Goal: Find specific page/section: Find specific page/section

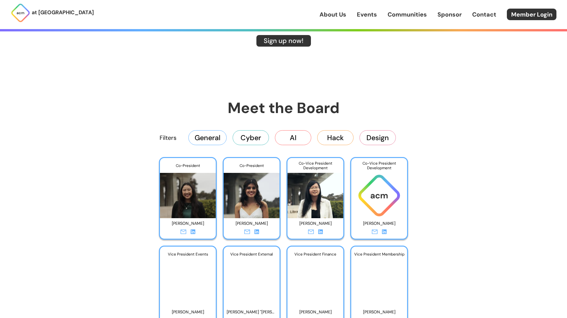
scroll to position [1048, 0]
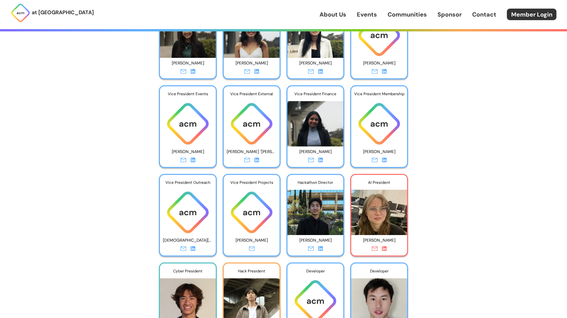
scroll to position [1326, 0]
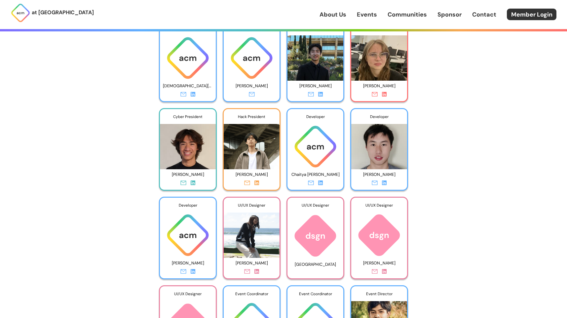
click at [321, 183] on icon at bounding box center [320, 183] width 5 height 5
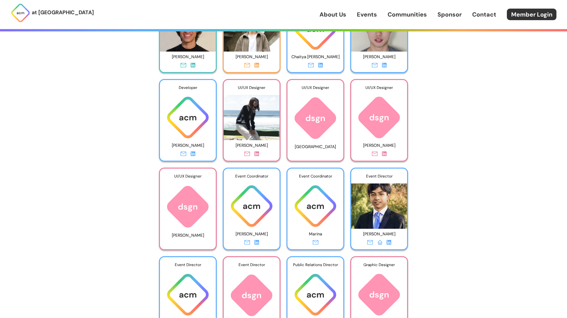
scroll to position [1454, 0]
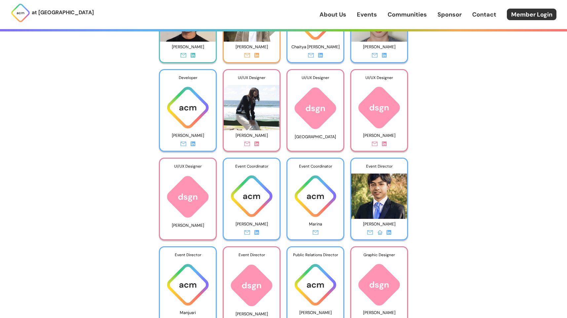
click at [389, 235] on icon at bounding box center [389, 232] width 5 height 5
click at [257, 146] on icon at bounding box center [257, 144] width 5 height 5
click at [194, 146] on icon at bounding box center [193, 144] width 5 height 5
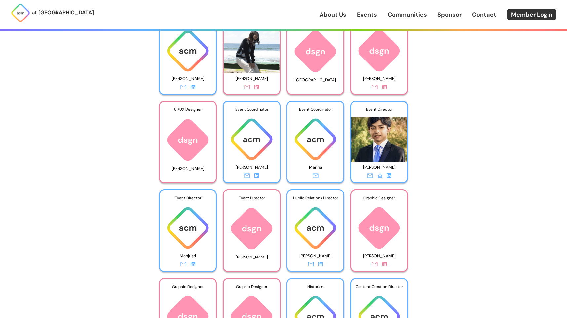
scroll to position [1517, 0]
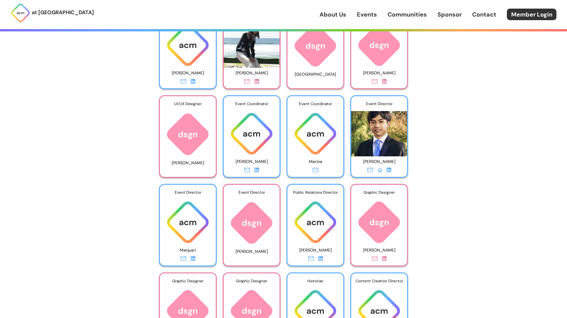
click at [194, 258] on icon at bounding box center [193, 258] width 5 height 5
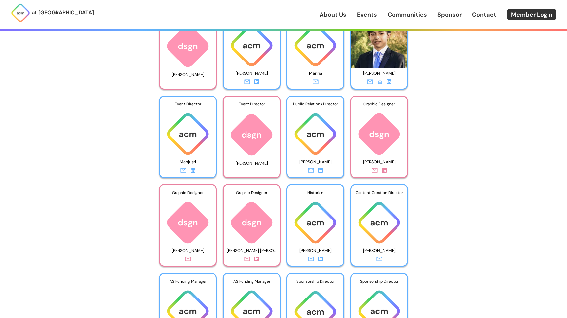
scroll to position [1609, 0]
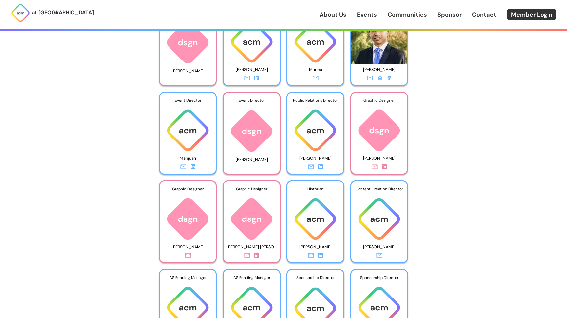
click at [321, 255] on icon at bounding box center [320, 255] width 5 height 5
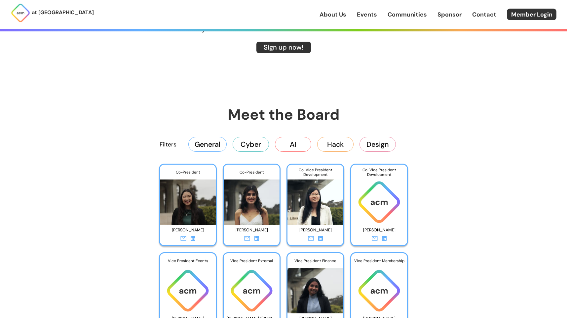
scroll to position [1269, 0]
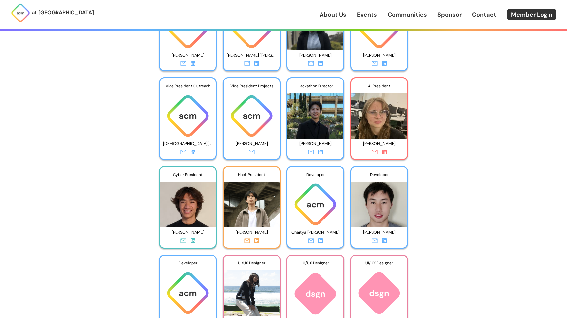
click at [387, 237] on p "[PERSON_NAME]" at bounding box center [380, 233] width 50 height 10
click at [385, 241] on icon at bounding box center [384, 240] width 5 height 5
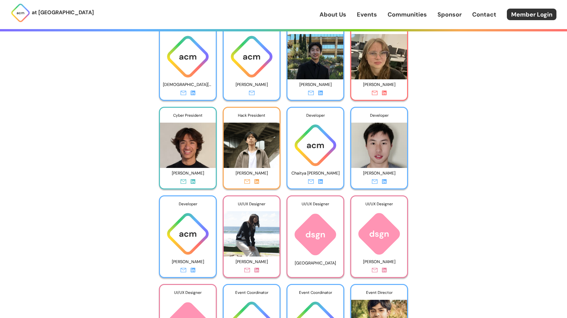
scroll to position [1352, 0]
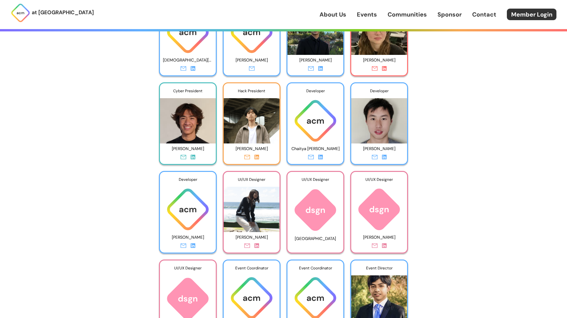
click at [192, 247] on icon at bounding box center [193, 245] width 5 height 5
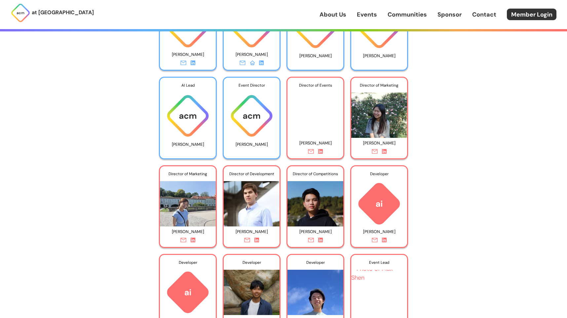
scroll to position [2334, 0]
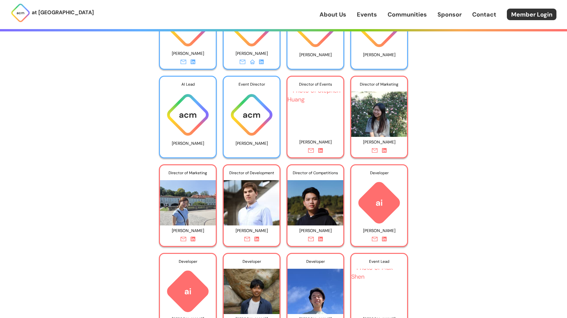
click at [385, 242] on link at bounding box center [384, 240] width 5 height 9
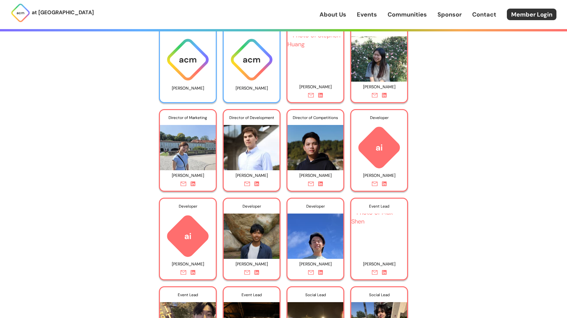
scroll to position [2408, 0]
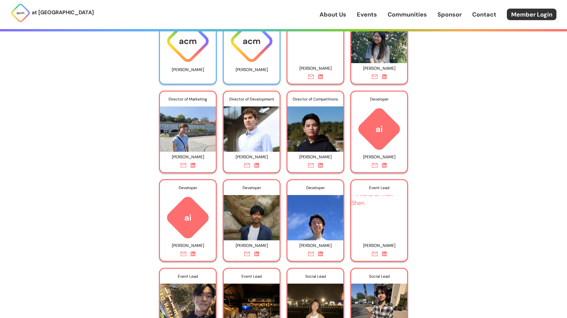
click at [193, 254] on icon at bounding box center [193, 254] width 5 height 5
click at [260, 254] on div at bounding box center [252, 255] width 56 height 9
click at [257, 255] on icon at bounding box center [257, 254] width 5 height 5
click at [321, 252] on icon at bounding box center [320, 254] width 5 height 5
